Goal: Information Seeking & Learning: Learn about a topic

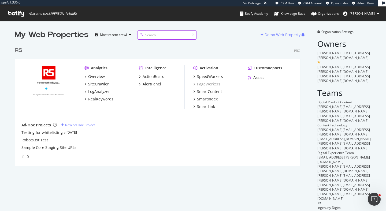
scroll to position [211, 386]
click at [209, 75] on div "SpeedWorkers" at bounding box center [210, 76] width 26 height 5
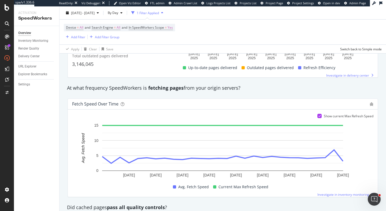
scroll to position [388, 0]
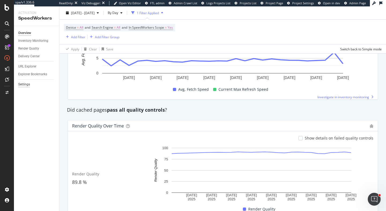
click at [27, 86] on div "Settings" at bounding box center [24, 85] width 12 height 6
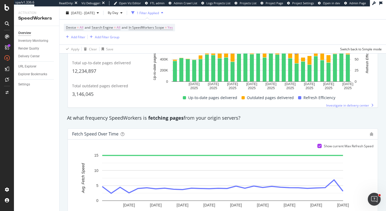
scroll to position [0, 0]
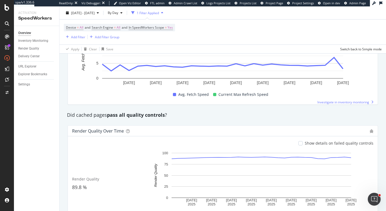
scroll to position [419, 0]
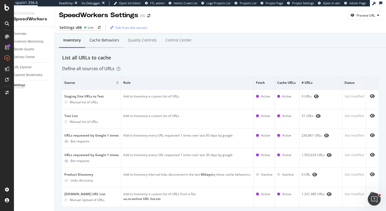
click at [112, 39] on div "Cache behaviors" at bounding box center [105, 40] width 30 height 5
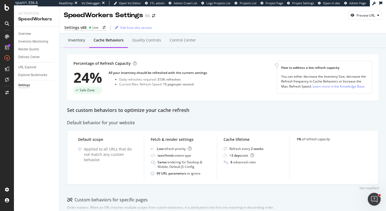
click at [73, 44] on div "Inventory" at bounding box center [76, 40] width 25 height 15
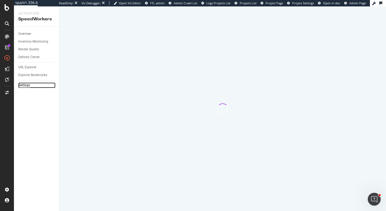
click at [23, 87] on div "Settings" at bounding box center [24, 86] width 12 height 6
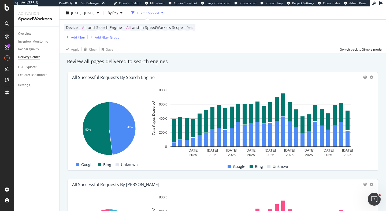
scroll to position [189, 0]
click at [26, 86] on div "Settings" at bounding box center [24, 86] width 12 height 6
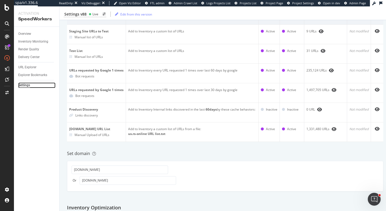
scroll to position [19, 0]
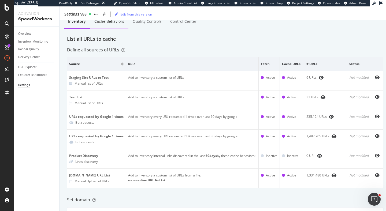
click at [117, 23] on div "Cache behaviors" at bounding box center [109, 21] width 30 height 5
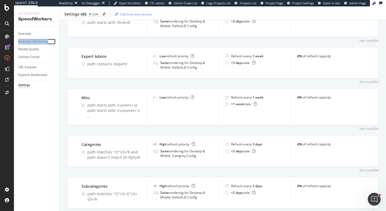
scroll to position [447, 0]
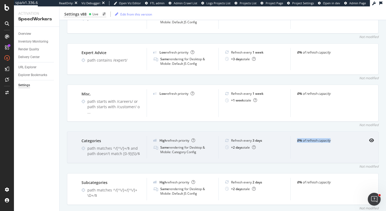
drag, startPoint x: 295, startPoint y: 136, endPoint x: 342, endPoint y: 136, distance: 47.7
click at [342, 136] on div "0% of refresh capacity" at bounding box center [326, 147] width 72 height 23
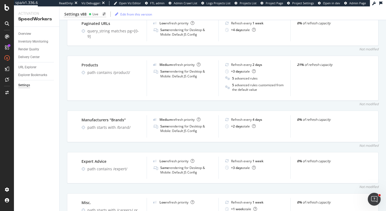
scroll to position [334, 0]
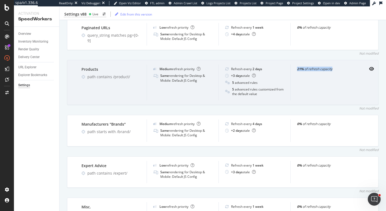
drag, startPoint x: 295, startPoint y: 69, endPoint x: 342, endPoint y: 73, distance: 47.1
click at [342, 73] on div "21% of refresh capacity" at bounding box center [326, 83] width 72 height 36
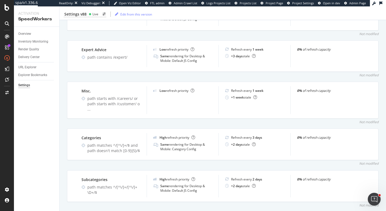
scroll to position [451, 0]
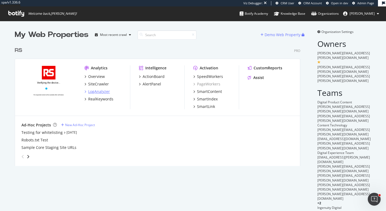
click at [103, 92] on div "LogAnalyzer" at bounding box center [99, 91] width 22 height 5
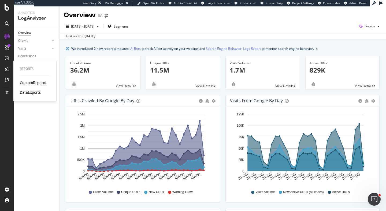
click at [29, 83] on div "CustomReports" at bounding box center [33, 82] width 26 height 5
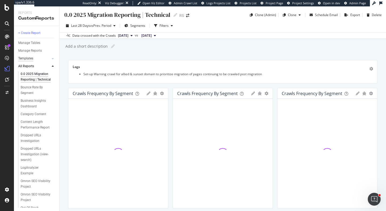
click at [29, 56] on div "Templates" at bounding box center [25, 59] width 15 height 6
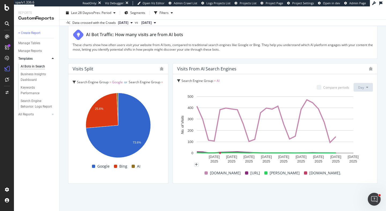
scroll to position [850, 0]
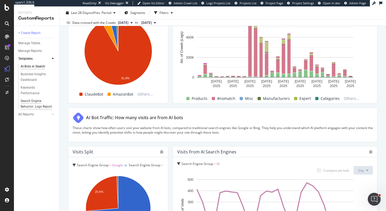
click at [34, 105] on div "Search Engine Behavior: Logs Report" at bounding box center [37, 103] width 32 height 11
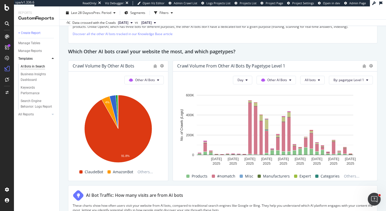
scroll to position [778, 0]
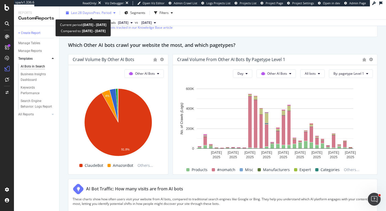
click at [99, 15] on div "Last 28 Days vs Prev. Period" at bounding box center [91, 13] width 54 height 8
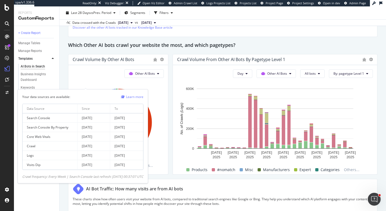
drag, startPoint x: 143, startPoint y: 156, endPoint x: 70, endPoint y: 156, distance: 72.9
click at [70, 156] on tr "Logs [DATE] [DATE]" at bounding box center [83, 155] width 121 height 9
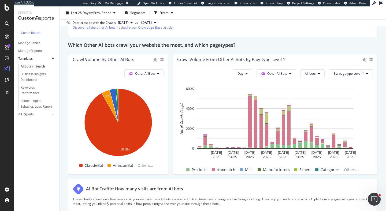
click at [263, 46] on div "Which Other AI bots crawl your website the most, and which pagetypes?" at bounding box center [222, 45] width 309 height 9
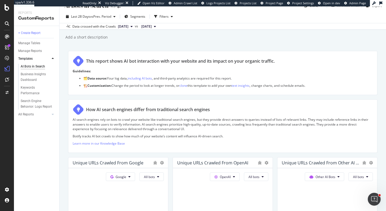
scroll to position [0, 0]
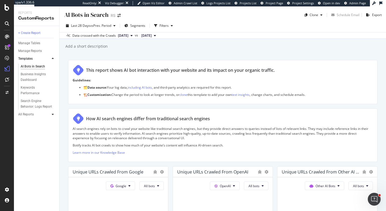
click at [54, 115] on div at bounding box center [52, 114] width 5 height 5
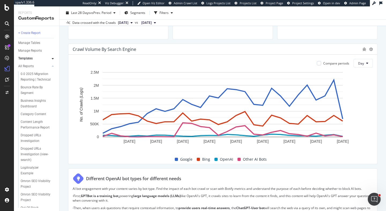
scroll to position [249, 0]
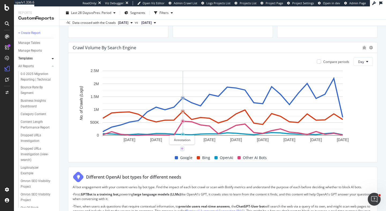
click at [183, 149] on icon "plus" at bounding box center [182, 148] width 3 height 3
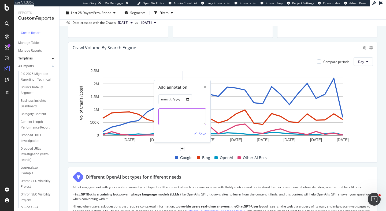
click at [182, 119] on textarea at bounding box center [182, 117] width 48 height 17
click at [206, 87] on div "Add annotation [DATE] Save" at bounding box center [182, 111] width 56 height 62
click at [205, 87] on icon "xmark" at bounding box center [205, 87] width 2 height 3
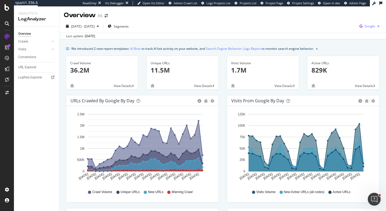
click at [365, 25] on span "Google" at bounding box center [370, 26] width 11 height 5
click at [347, 30] on span "OpenAI" at bounding box center [343, 31] width 20 height 5
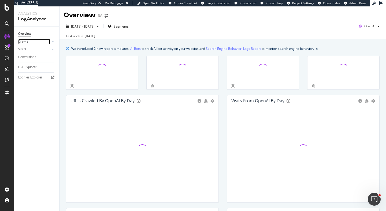
click at [42, 41] on link "Crawls" at bounding box center [34, 42] width 32 height 6
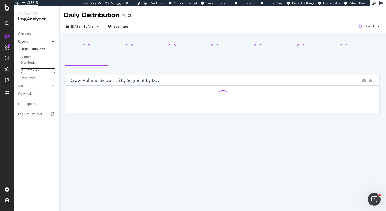
click at [32, 69] on div "HTTP Codes" at bounding box center [30, 71] width 18 height 6
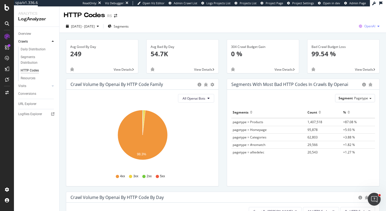
click at [372, 28] on span "OpenAI" at bounding box center [369, 26] width 11 height 5
click at [196, 29] on div "2025 Jul. 22nd - Aug. 20th Segments OpenAI" at bounding box center [223, 27] width 327 height 11
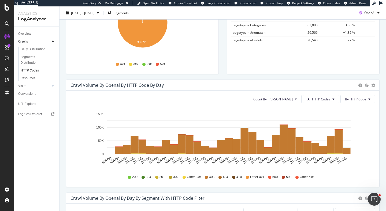
scroll to position [135, 0]
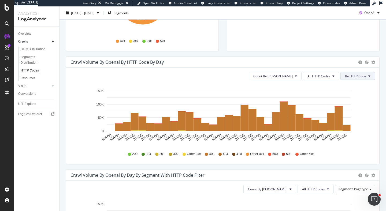
click at [360, 75] on span "By HTTP Code" at bounding box center [355, 76] width 21 height 5
click at [284, 72] on button "Count By Day" at bounding box center [275, 76] width 53 height 9
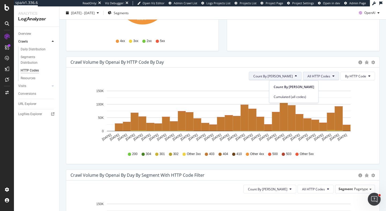
click at [332, 74] on button "All HTTP Codes" at bounding box center [321, 76] width 36 height 9
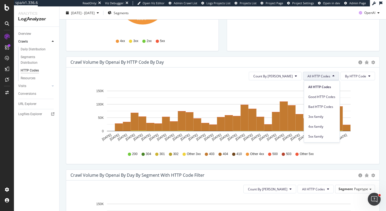
click at [324, 61] on div "Crawl Volume by openai by HTTP Code by Day" at bounding box center [213, 62] width 285 height 5
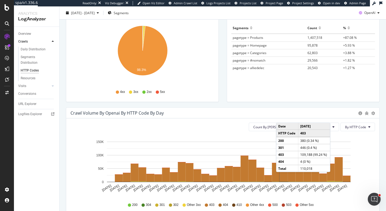
scroll to position [150, 0]
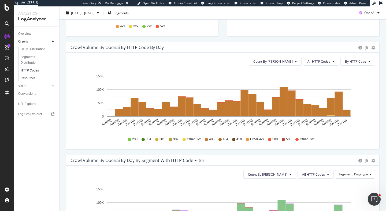
click at [73, 134] on div "200 304 301 302 Other 3xx 403 404 410 Other 4xx 500 503 Other 5xx" at bounding box center [222, 140] width 299 height 12
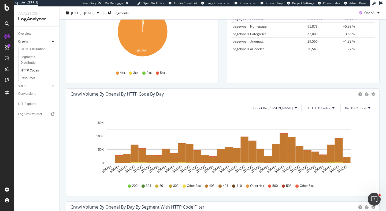
scroll to position [91, 0]
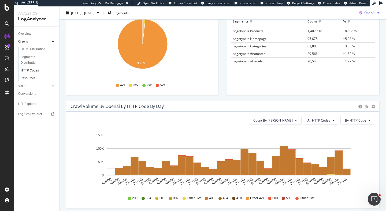
click at [375, 15] on div "OpenAI" at bounding box center [369, 13] width 25 height 8
click at [370, 55] on span "Other AI Bots" at bounding box center [370, 53] width 20 height 5
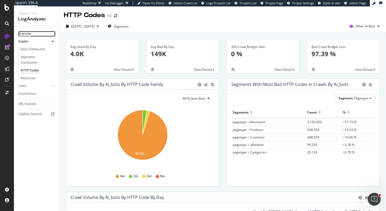
click at [26, 33] on div "Overview" at bounding box center [24, 34] width 13 height 6
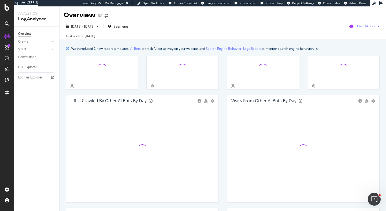
click at [371, 27] on span "Other AI Bots" at bounding box center [366, 26] width 20 height 5
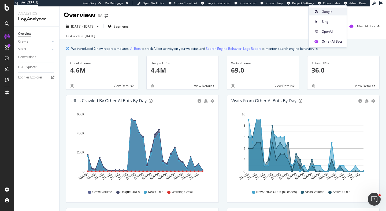
click at [337, 13] on span "Google" at bounding box center [332, 11] width 21 height 5
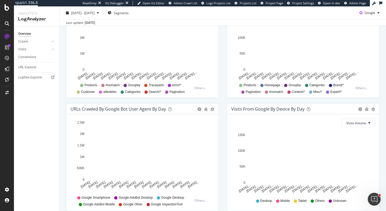
scroll to position [217, 0]
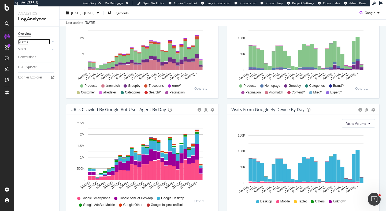
click at [24, 42] on div "Crawls" at bounding box center [23, 42] width 10 height 6
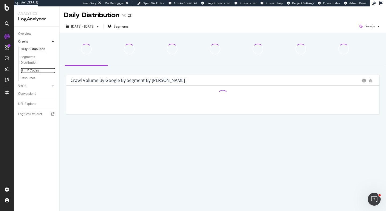
click at [31, 72] on div "HTTP Codes" at bounding box center [30, 71] width 18 height 6
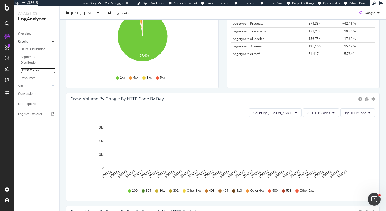
scroll to position [100, 0]
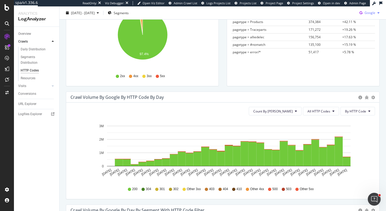
click at [372, 12] on span "Google" at bounding box center [370, 12] width 11 height 5
click at [362, 44] on span "OpenAI" at bounding box center [370, 43] width 20 height 5
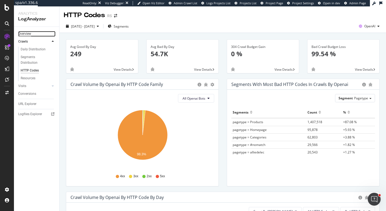
click at [29, 33] on div "Overview" at bounding box center [24, 34] width 13 height 6
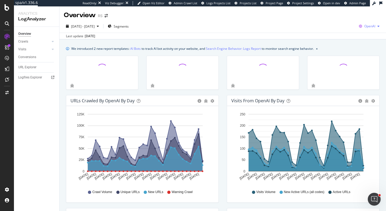
click at [367, 27] on span "OpenAI" at bounding box center [369, 26] width 11 height 5
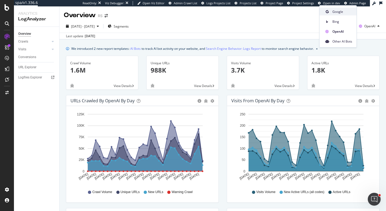
click at [336, 12] on span "Google" at bounding box center [343, 11] width 20 height 5
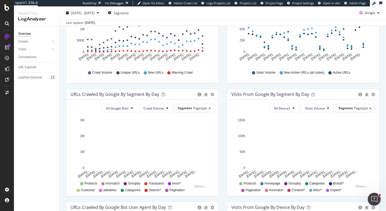
scroll to position [135, 0]
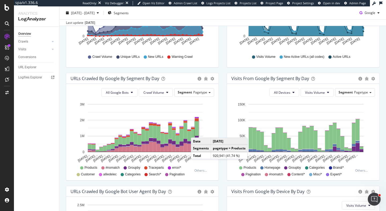
click at [196, 132] on rect "A chart." at bounding box center [197, 128] width 4 height 14
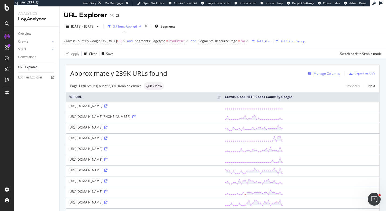
click at [324, 73] on div "Manage Columns" at bounding box center [327, 73] width 26 height 5
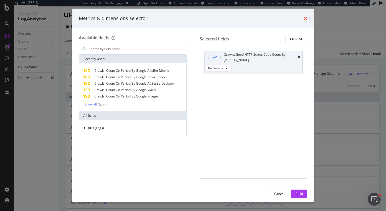
click at [306, 17] on icon "times" at bounding box center [305, 18] width 3 height 4
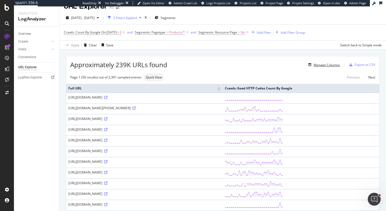
scroll to position [11, 0]
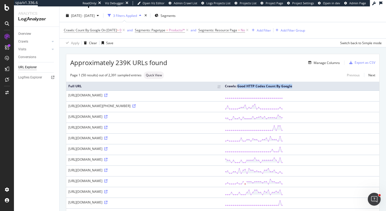
drag, startPoint x: 302, startPoint y: 87, endPoint x: 363, endPoint y: 90, distance: 61.7
click at [363, 90] on th "Crawls: Good HTTP Codes Count By Google" at bounding box center [301, 86] width 157 height 9
click at [328, 73] on div "Page 1 (50 results) out of 2,391 sampled entries Quick View Previous Next" at bounding box center [222, 76] width 313 height 8
click at [271, 31] on div "Add Filter" at bounding box center [264, 30] width 14 height 5
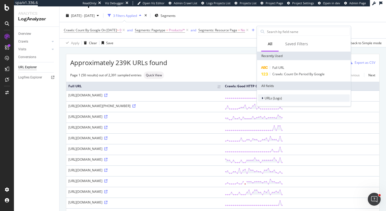
click at [261, 99] on div at bounding box center [262, 98] width 3 height 5
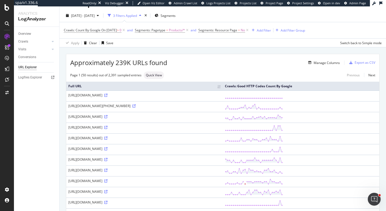
click at [233, 56] on div "Approximately 239K URLs found Manage Columns Export as CSV" at bounding box center [222, 60] width 313 height 13
click at [25, 34] on div "Overview" at bounding box center [24, 34] width 13 height 6
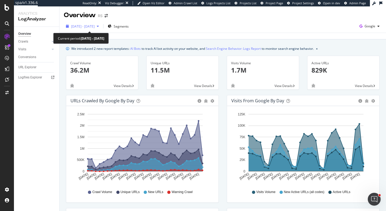
click at [86, 26] on span "2025 Jul. 22nd - Aug. 20th" at bounding box center [83, 26] width 24 height 5
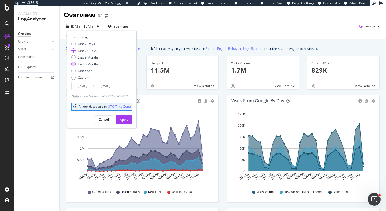
click at [87, 64] on div "Last 6 Months" at bounding box center [88, 64] width 21 height 5
type input "2025/02/21"
click at [128, 118] on div "Apply" at bounding box center [124, 119] width 8 height 5
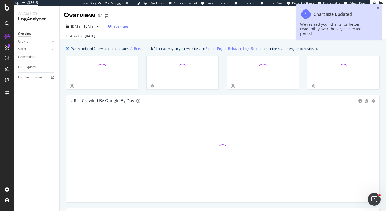
click at [129, 26] on span "Segments" at bounding box center [121, 26] width 15 height 5
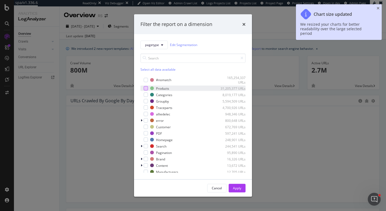
click at [147, 87] on div "modal" at bounding box center [146, 88] width 4 height 4
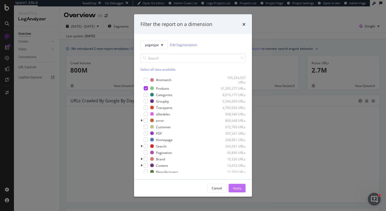
click at [238, 188] on div "Apply" at bounding box center [237, 188] width 8 height 5
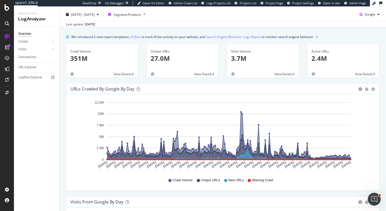
scroll to position [10, 0]
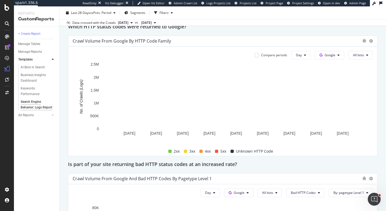
scroll to position [622, 0]
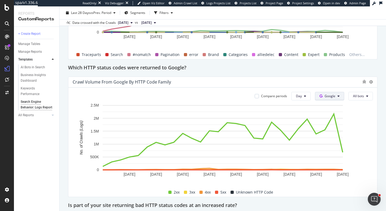
click at [335, 97] on span "Google" at bounding box center [330, 96] width 11 height 5
click at [341, 128] on span "OpenAI" at bounding box center [339, 126] width 20 height 5
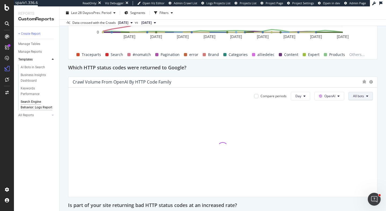
click at [365, 97] on button "All bots" at bounding box center [361, 96] width 24 height 9
click at [339, 119] on span "ChatGPT-User" at bounding box center [330, 121] width 27 height 5
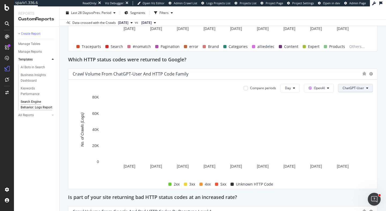
scroll to position [628, 0]
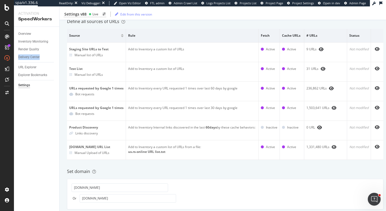
scroll to position [90, 0]
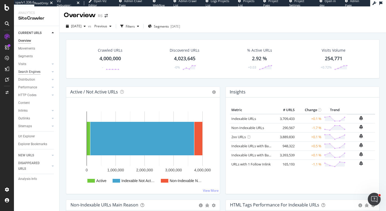
click at [38, 70] on div "Search Engines" at bounding box center [29, 72] width 22 height 6
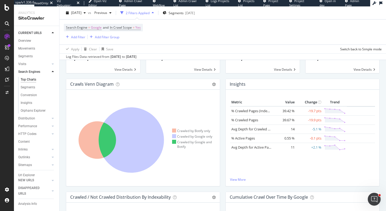
scroll to position [86, 0]
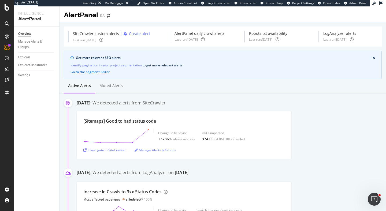
scroll to position [1, 0]
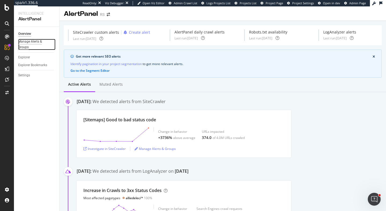
click at [21, 49] on div "Manage Alerts & Groups" at bounding box center [34, 44] width 32 height 11
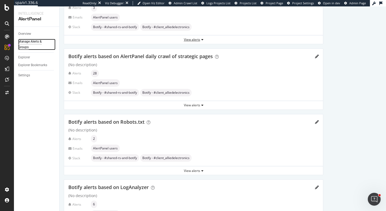
scroll to position [95, 0]
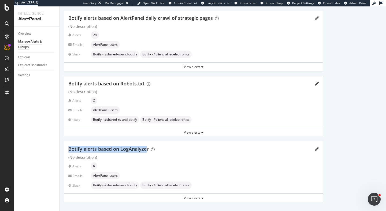
drag, startPoint x: 69, startPoint y: 145, endPoint x: 146, endPoint y: 149, distance: 76.5
click at [146, 149] on div "Botify alerts based on LogAnalyzer (No description) Alerts 6 Emails AlertPanel …" at bounding box center [193, 168] width 259 height 52
click at [202, 198] on icon "button" at bounding box center [202, 198] width 2 height 3
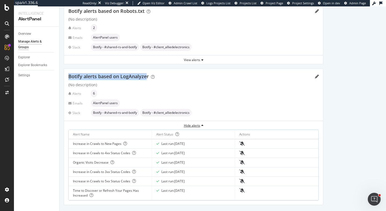
scroll to position [170, 0]
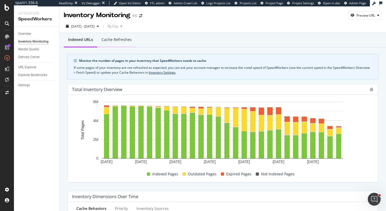
click at [109, 39] on div "Cache refreshes" at bounding box center [117, 39] width 30 height 5
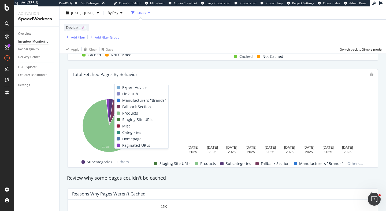
scroll to position [194, 0]
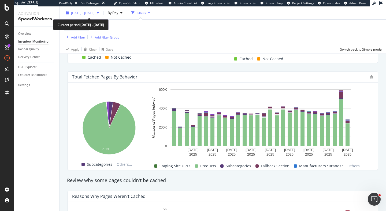
click at [95, 12] on span "2025 Jul. 24th - Aug. 20th" at bounding box center [83, 12] width 24 height 5
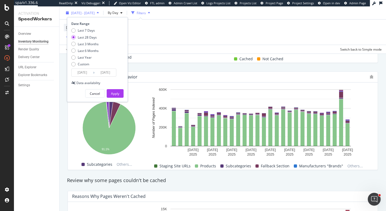
click at [95, 11] on span "2025 Jul. 24th - Aug. 20th" at bounding box center [83, 12] width 24 height 5
